Goal: Navigation & Orientation: Find specific page/section

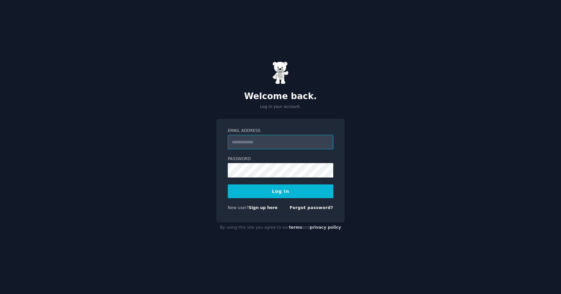
type input "**********"
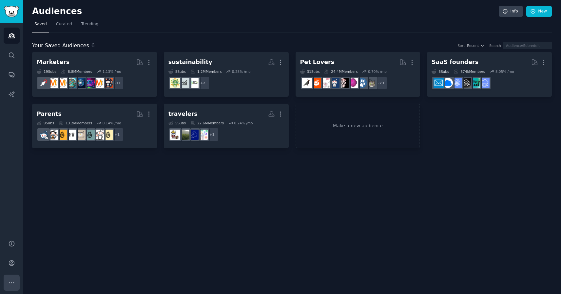
click at [12, 282] on icon "Sidebar" at bounding box center [11, 282] width 7 height 7
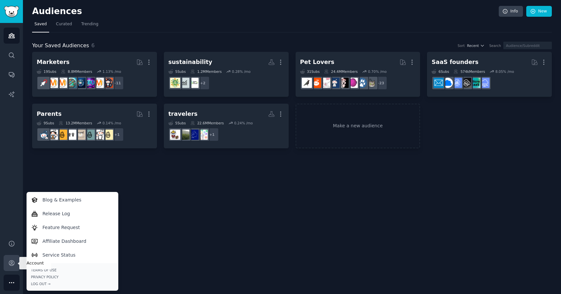
click at [12, 264] on icon "Sidebar" at bounding box center [11, 262] width 5 height 5
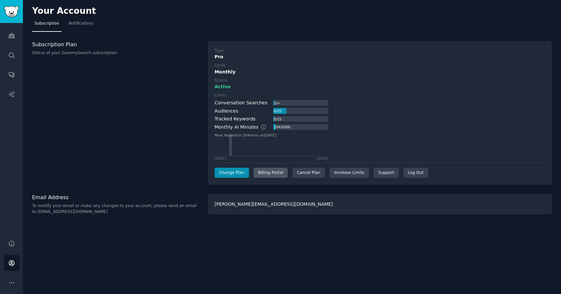
click at [269, 171] on div "Billing Portal" at bounding box center [271, 172] width 34 height 10
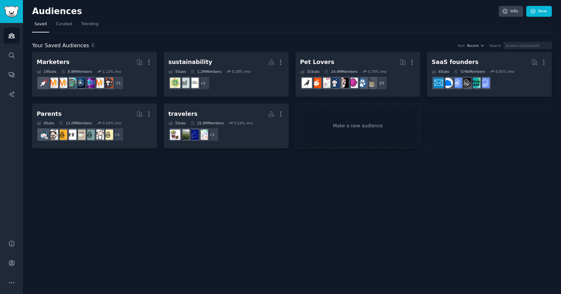
click at [56, 26] on span "Curated" at bounding box center [64, 24] width 16 height 6
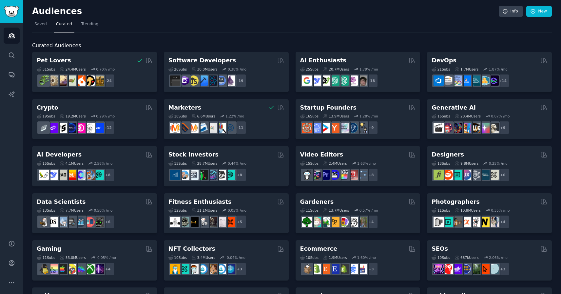
click at [56, 26] on span "Curated" at bounding box center [64, 24] width 16 height 6
